Goal: Communication & Community: Answer question/provide support

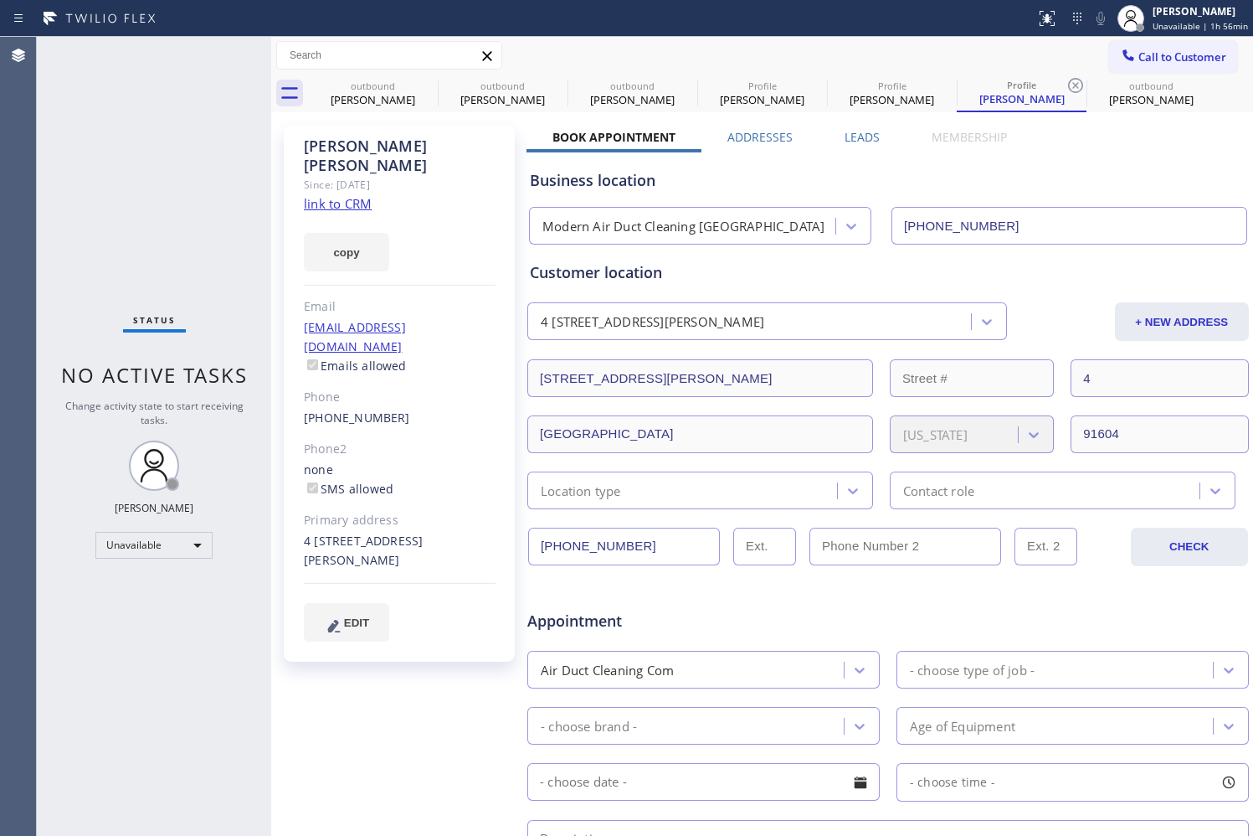
click at [1139, 59] on span "Call to Customer" at bounding box center [1183, 56] width 88 height 15
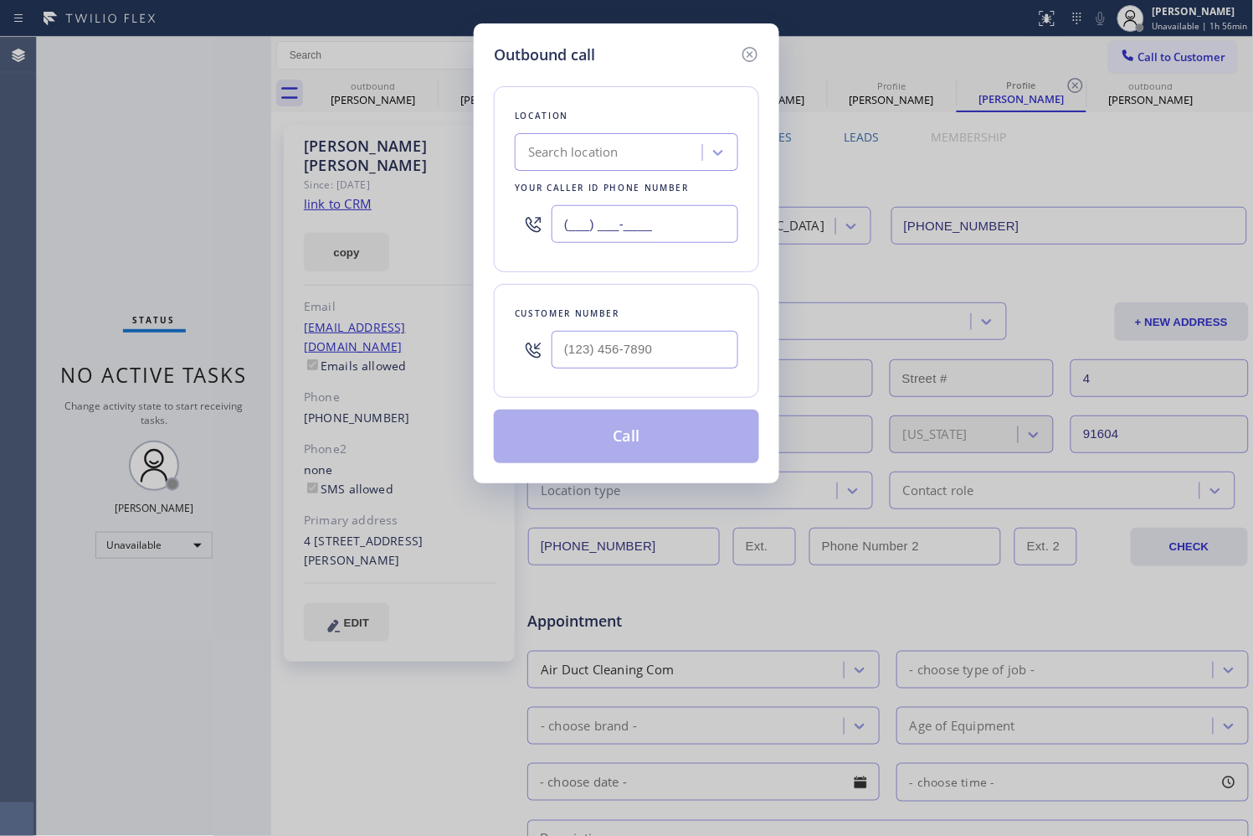
drag, startPoint x: 634, startPoint y: 227, endPoint x: 488, endPoint y: 221, distance: 145.8
click at [488, 221] on div "Outbound call Location Search location Your caller id phone number (___) ___-__…" at bounding box center [627, 253] width 306 height 460
paste input "833) 692-2271"
type input "[PHONE_NUMBER]"
click at [651, 356] on input "(___) ___-____" at bounding box center [645, 350] width 187 height 38
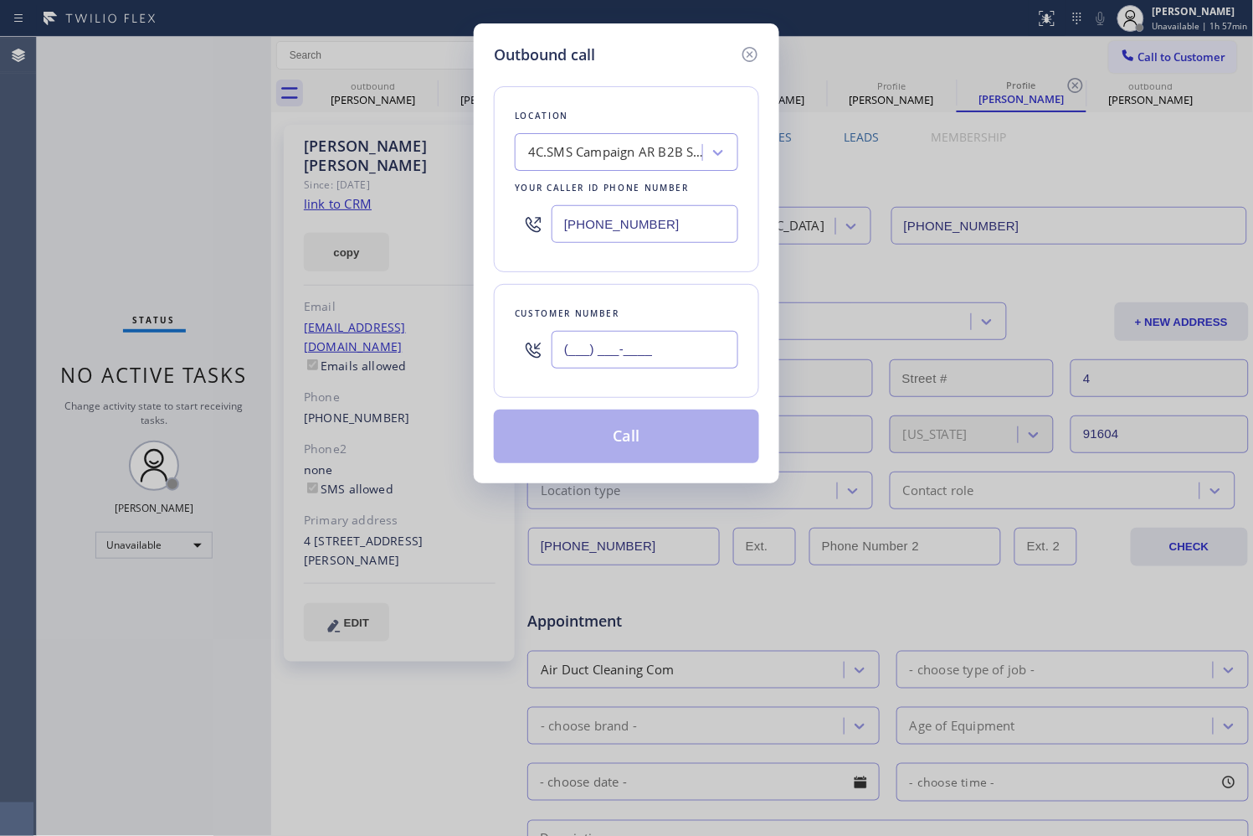
paste input "213) 760-3113"
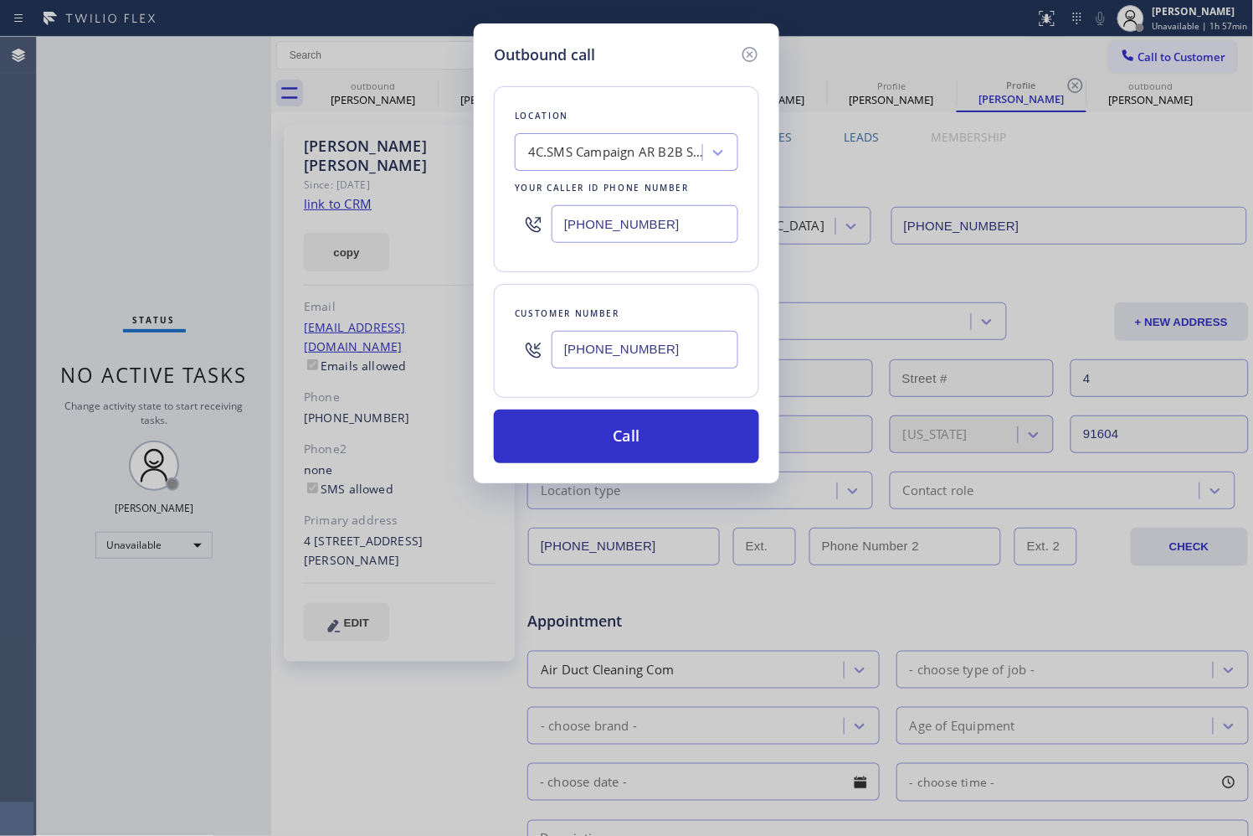
type input "[PHONE_NUMBER]"
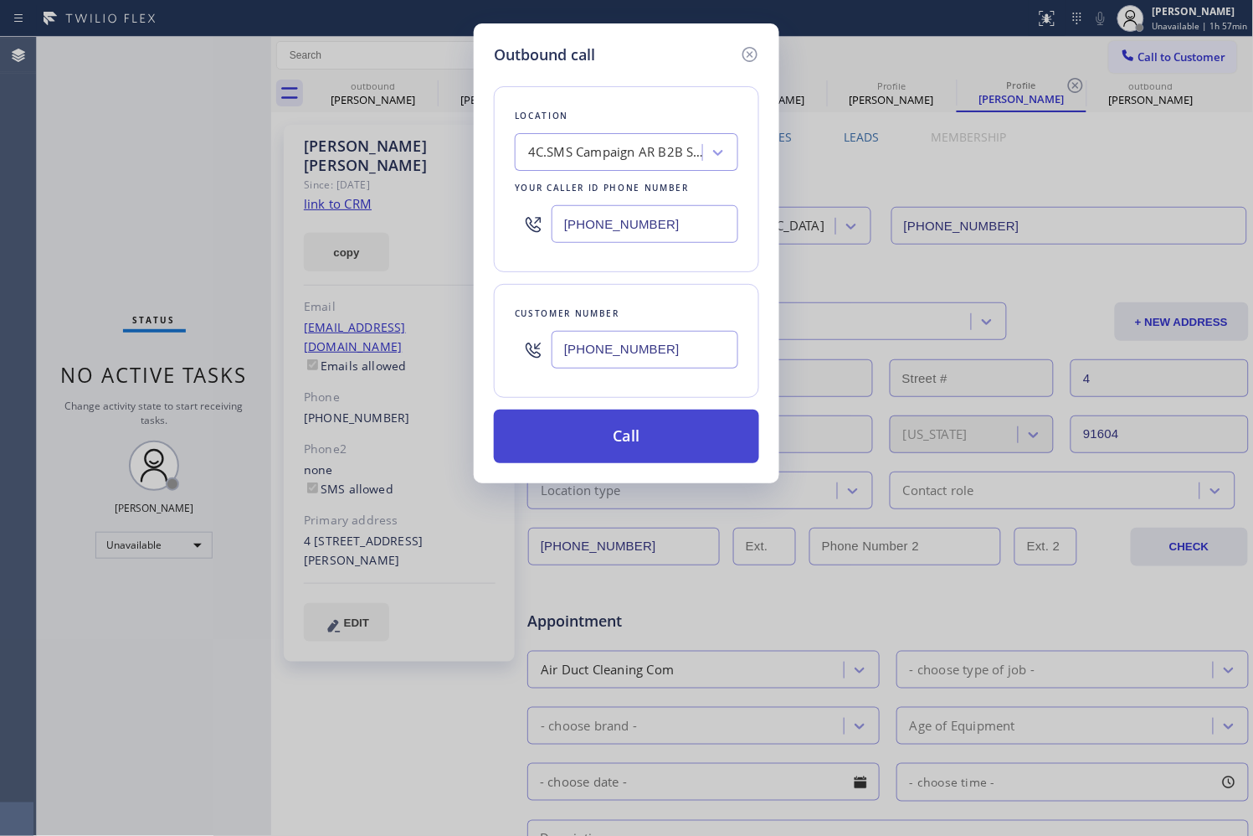
click at [664, 441] on button "Call" at bounding box center [626, 436] width 265 height 54
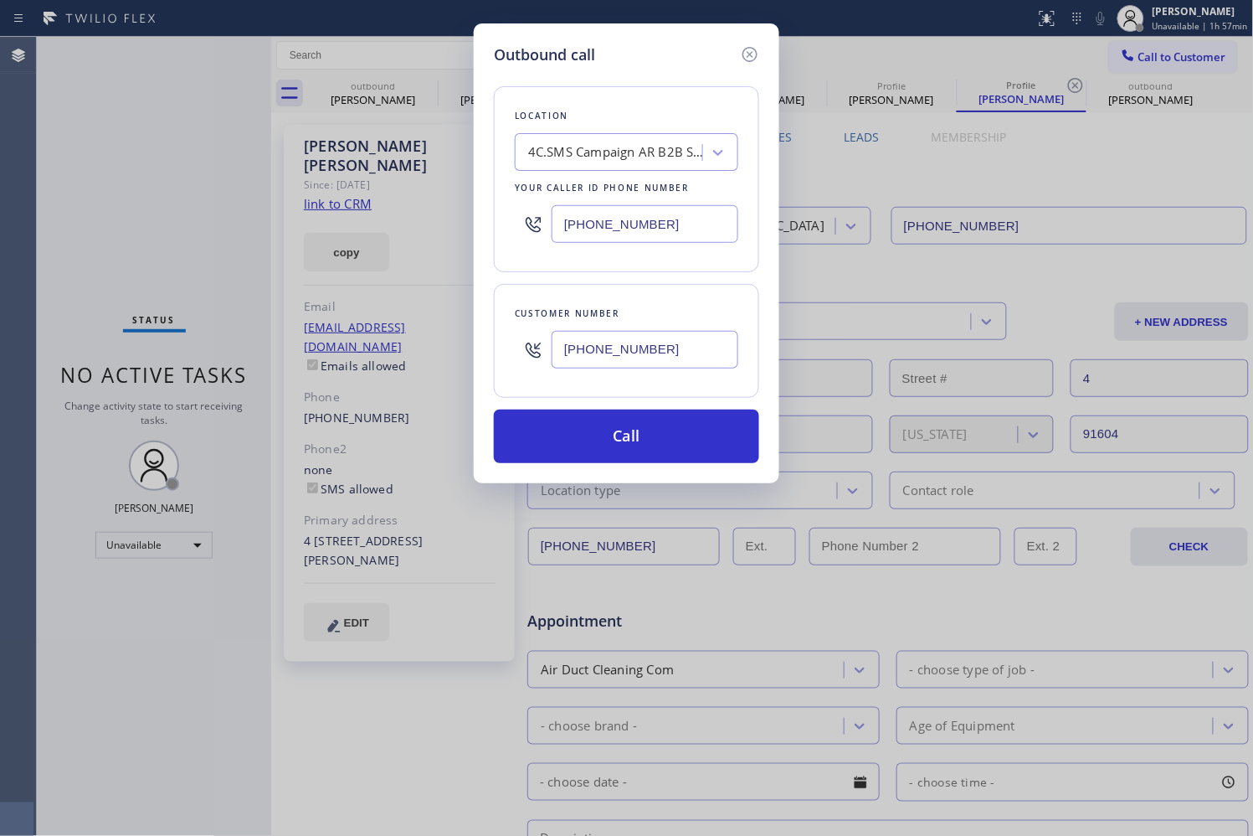
click at [682, 296] on div "Customer number [PHONE_NUMBER]" at bounding box center [626, 341] width 265 height 114
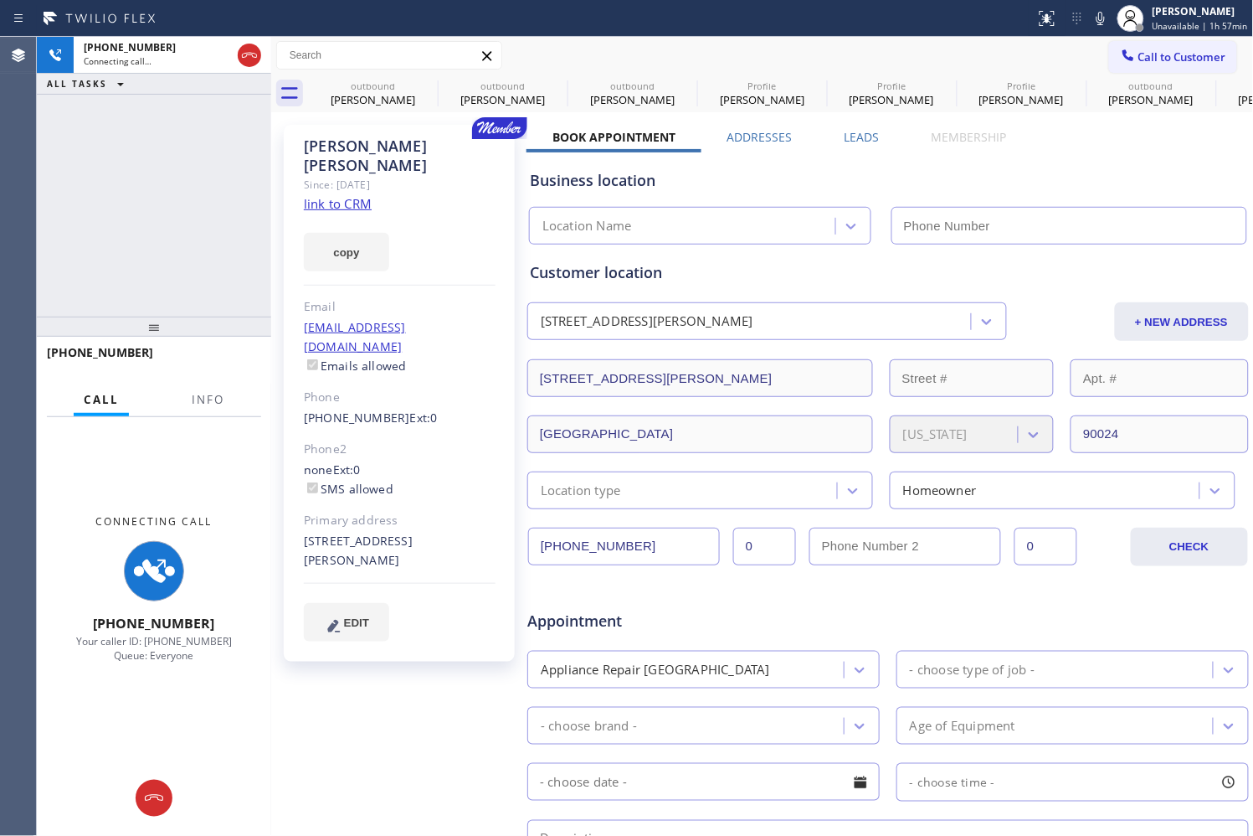
type input "[PHONE_NUMBER]"
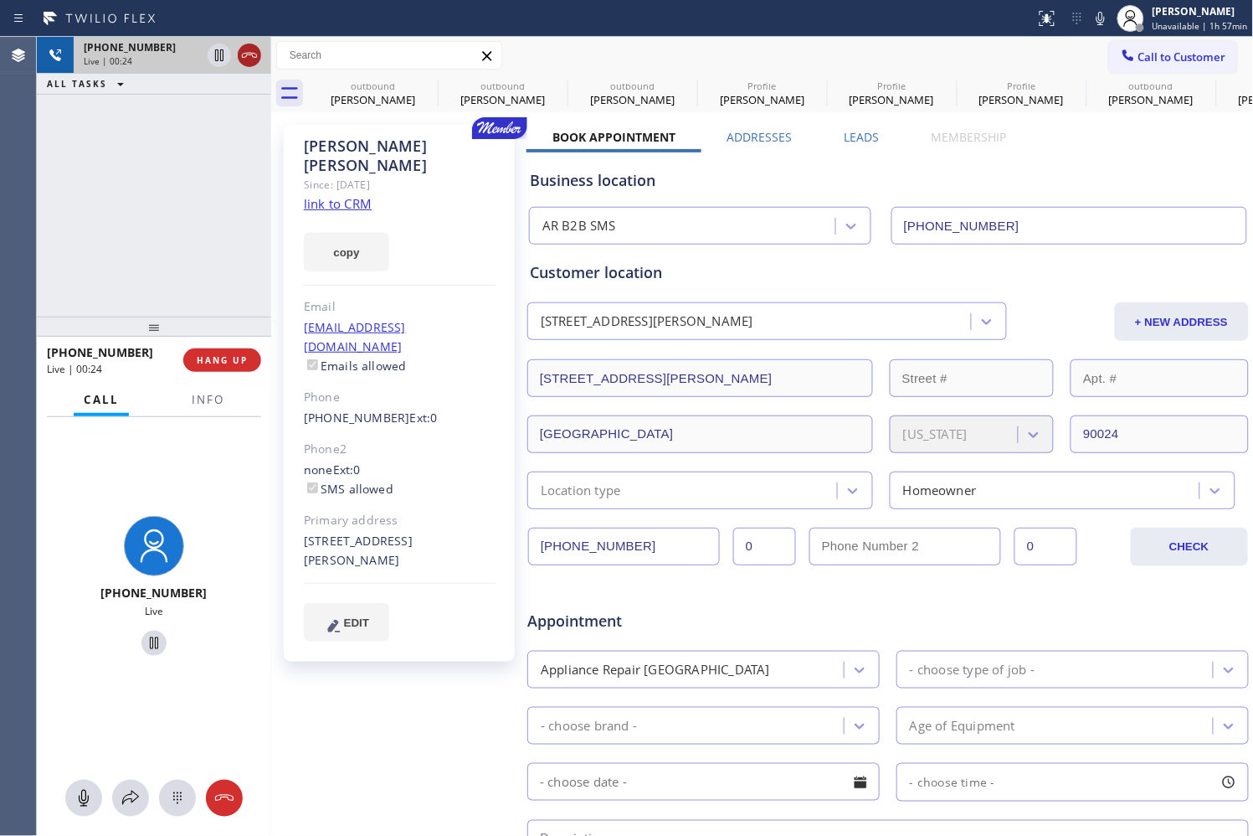
click at [260, 60] on icon at bounding box center [249, 55] width 20 height 20
click at [229, 210] on div "[PHONE_NUMBER] Live | 00:25 ALL TASKS ALL TASKS ACTIVE TASKS TASKS IN WRAP UP" at bounding box center [154, 177] width 234 height 280
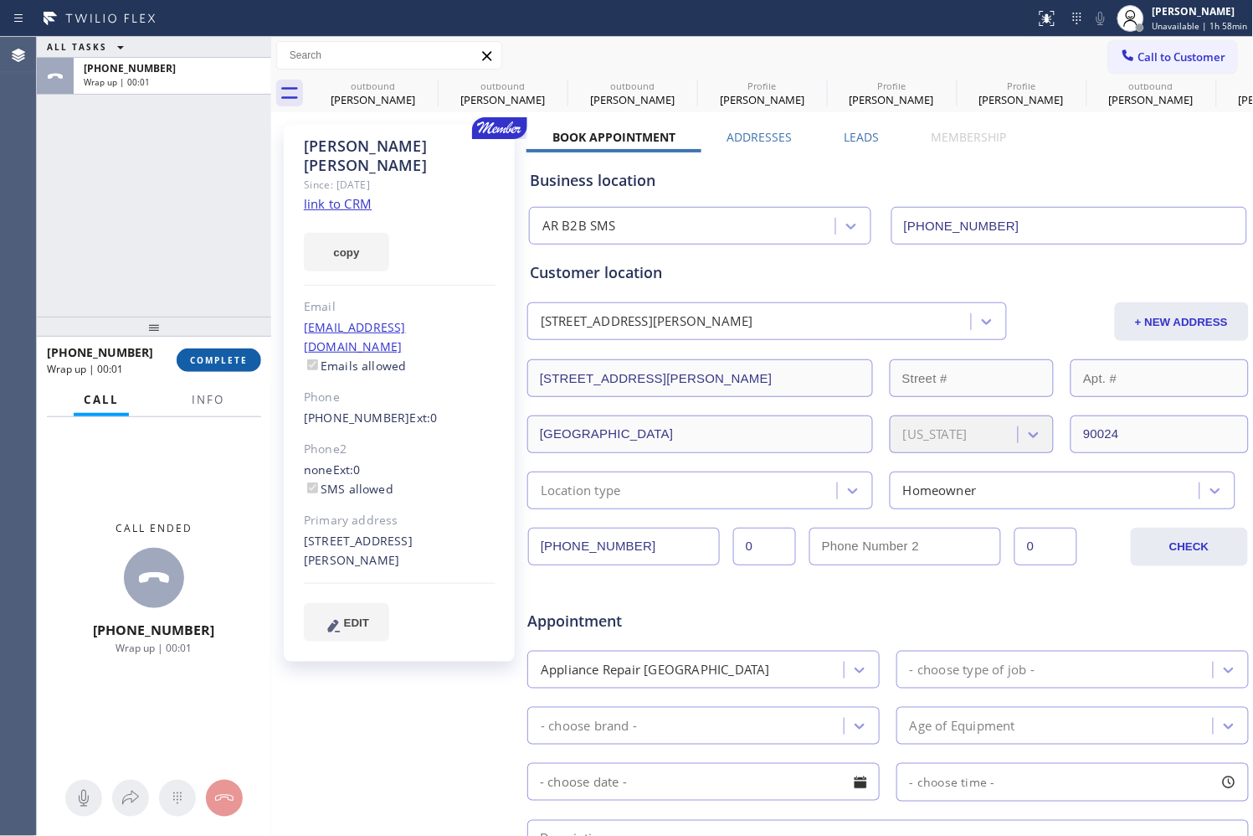
click at [235, 355] on span "COMPLETE" at bounding box center [219, 360] width 58 height 12
click at [198, 240] on div "ALL TASKS ALL TASKS ACTIVE TASKS TASKS IN WRAP UP [PHONE_NUMBER] Wrap up | 00:01" at bounding box center [154, 177] width 234 height 280
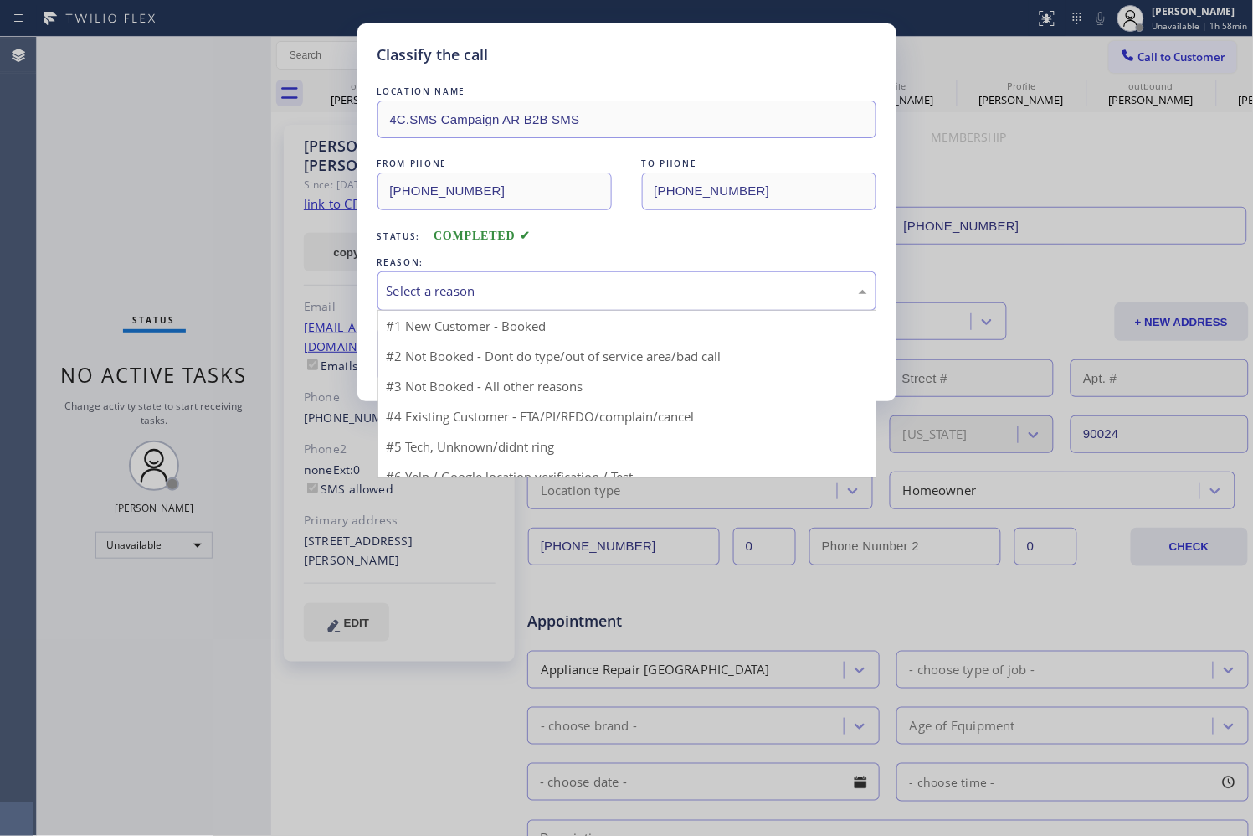
click at [615, 302] on div "Select a reason" at bounding box center [627, 290] width 499 height 39
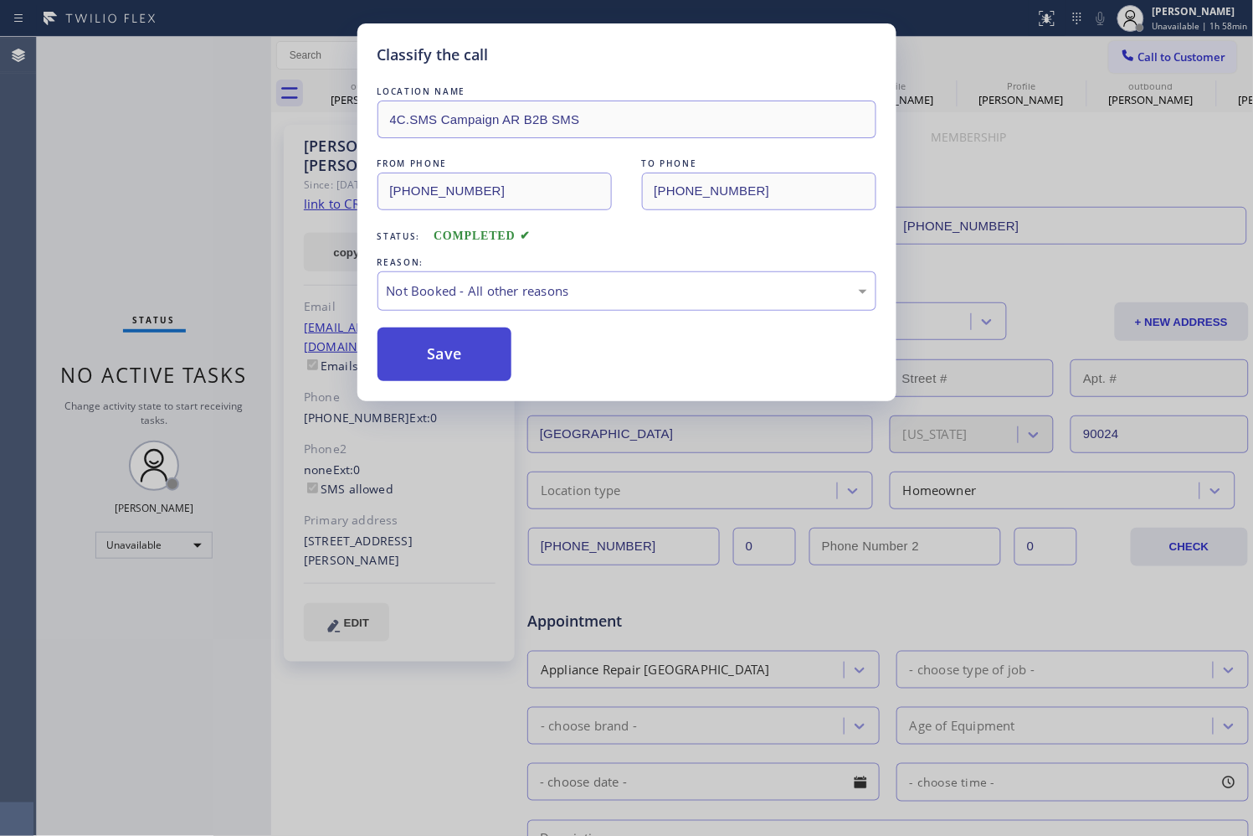
click at [456, 358] on button "Save" at bounding box center [445, 354] width 135 height 54
